Goal: Use online tool/utility: Utilize a website feature to perform a specific function

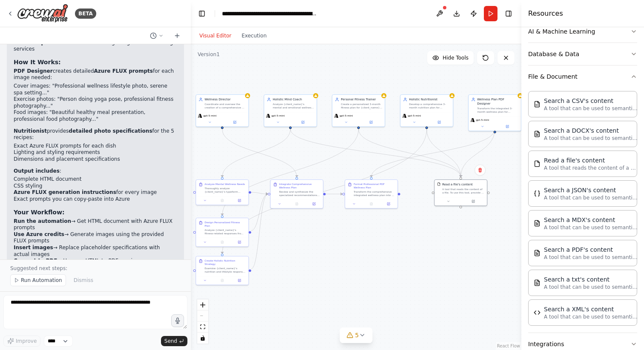
drag, startPoint x: 376, startPoint y: 78, endPoint x: 359, endPoint y: 72, distance: 17.8
click at [359, 72] on div ".deletable-edge-delete-btn { width: 20px; height: 20px; border: 0px solid #ffff…" at bounding box center [356, 197] width 330 height 306
click at [373, 123] on button at bounding box center [371, 121] width 24 height 5
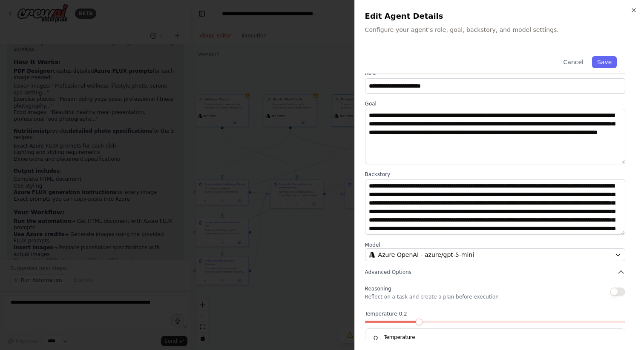
scroll to position [7, 0]
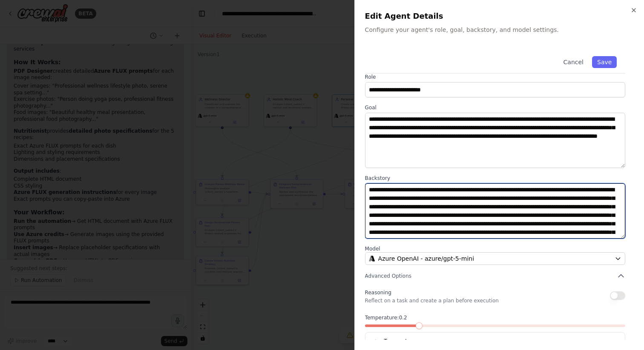
click at [409, 194] on textarea "**********" at bounding box center [495, 210] width 260 height 55
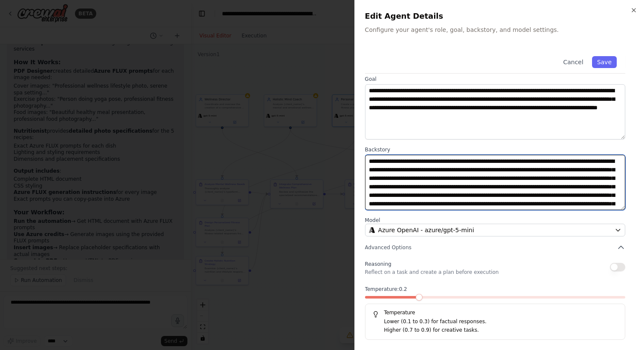
scroll to position [0, 0]
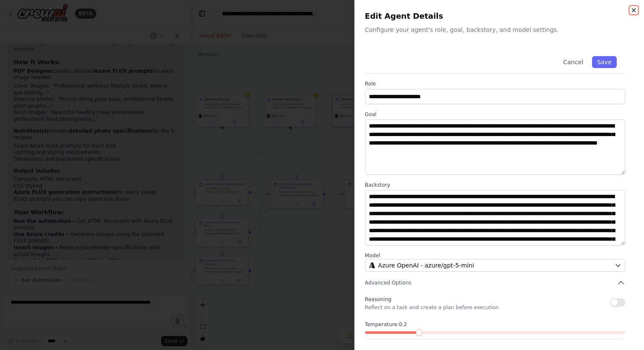
click at [635, 9] on icon "button" at bounding box center [633, 10] width 7 height 7
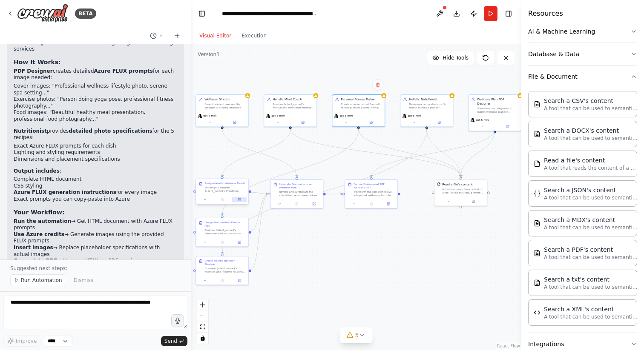
click at [242, 200] on button at bounding box center [239, 199] width 14 height 5
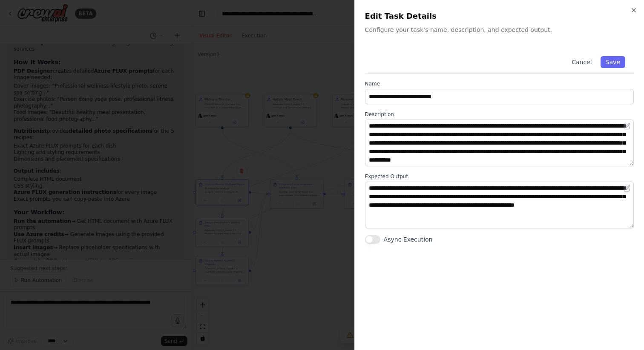
click at [638, 15] on div "**********" at bounding box center [498, 175] width 289 height 350
click at [637, 13] on div "**********" at bounding box center [498, 175] width 289 height 350
click at [634, 11] on icon "button" at bounding box center [633, 10] width 7 height 7
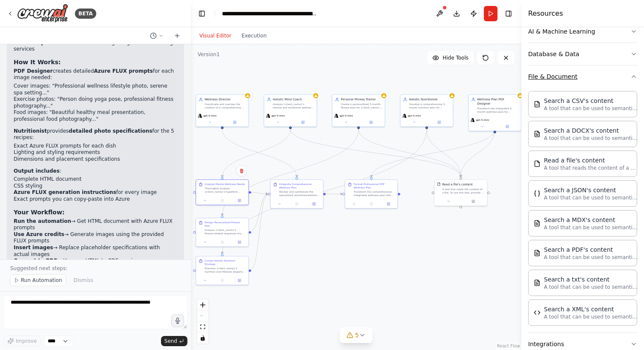
click at [631, 79] on icon "button" at bounding box center [633, 76] width 7 height 7
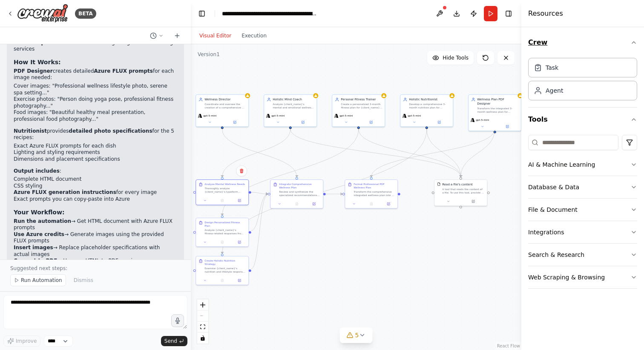
click at [631, 49] on button "Crew" at bounding box center [582, 43] width 109 height 24
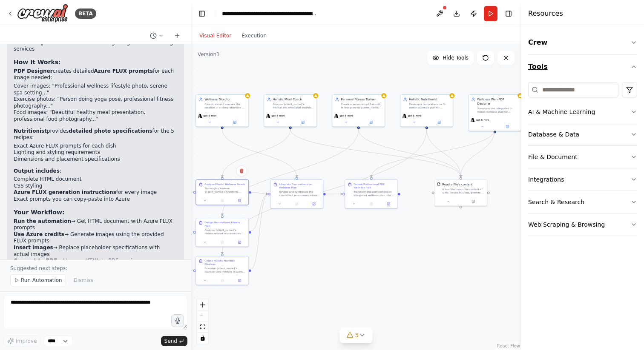
click at [630, 70] on icon "button" at bounding box center [633, 66] width 7 height 7
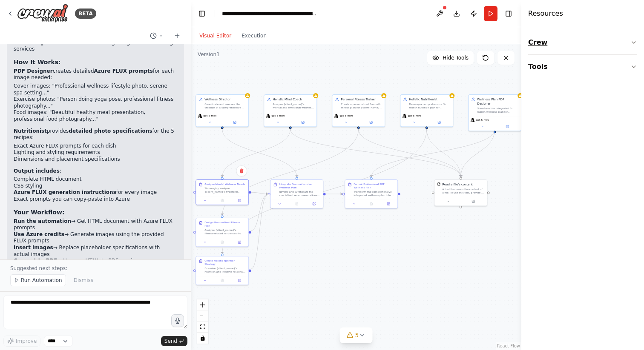
click at [577, 50] on button "Crew" at bounding box center [582, 43] width 109 height 24
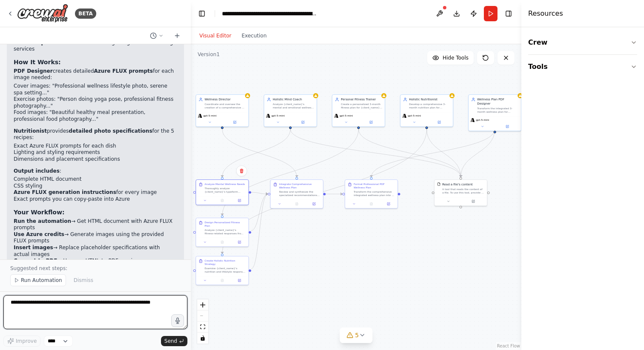
click at [88, 308] on textarea at bounding box center [95, 312] width 184 height 34
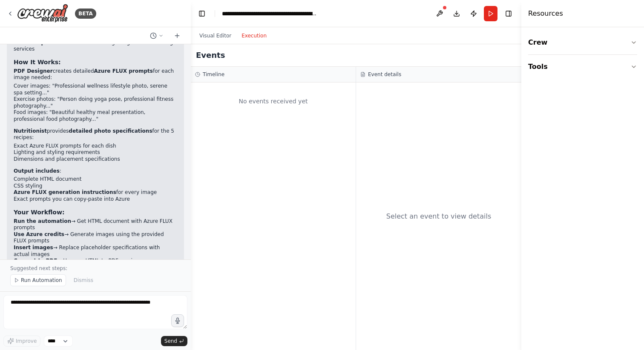
click at [240, 39] on button "Execution" at bounding box center [253, 36] width 35 height 10
click at [213, 39] on button "Visual Editor" at bounding box center [215, 36] width 42 height 10
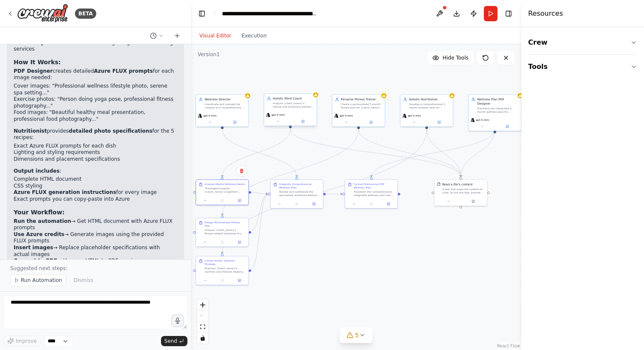
click at [305, 100] on div "Holistic Mind Coach" at bounding box center [292, 99] width 41 height 4
click at [297, 112] on div "gpt-5-mini" at bounding box center [290, 118] width 52 height 15
click at [303, 125] on div "gpt-5-mini" at bounding box center [290, 118] width 52 height 15
click at [305, 120] on button at bounding box center [303, 121] width 24 height 5
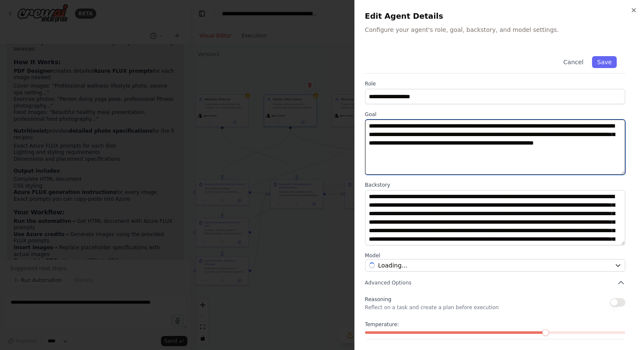
click at [406, 126] on textarea "**********" at bounding box center [495, 147] width 260 height 55
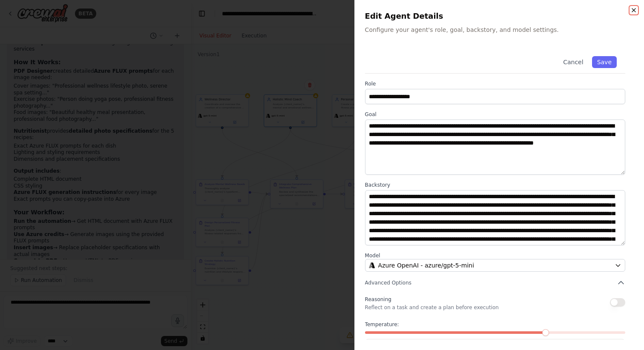
click at [630, 7] on icon "button" at bounding box center [633, 10] width 7 height 7
